Goal: Ask a question: Seek information or help from site administrators or community

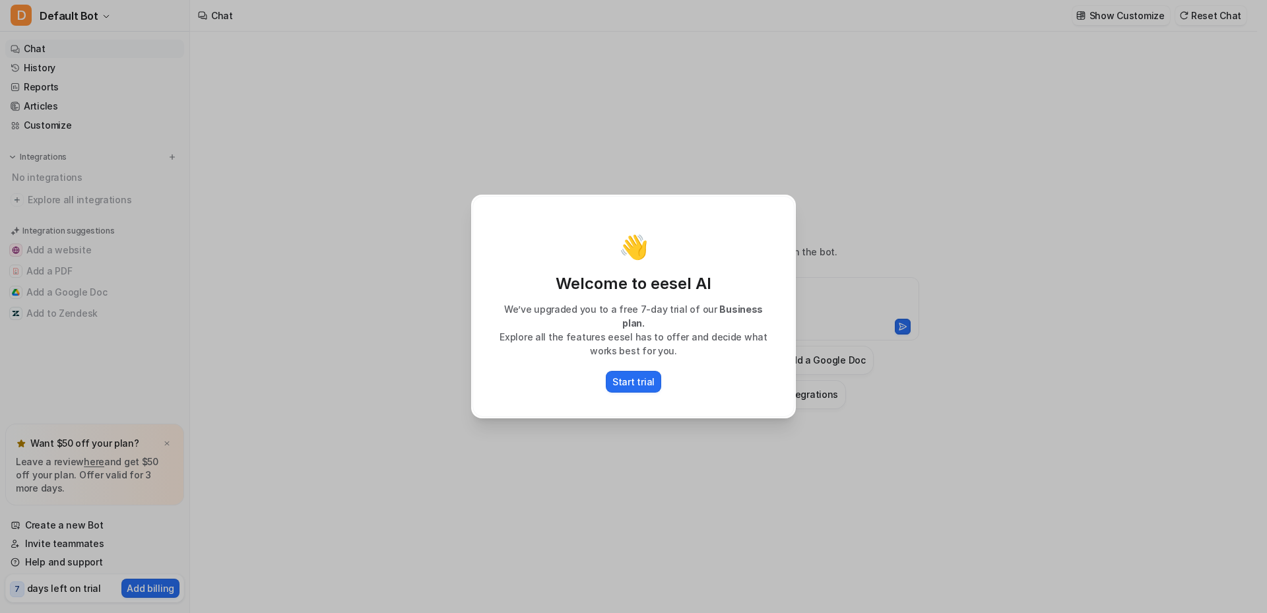
type textarea "**********"
click at [681, 75] on div "👋 Welcome to eesel AI We’ve upgraded you to a free 7-day trial of our Business …" at bounding box center [634, 306] width 346 height 613
